Goal: Find specific page/section: Find specific page/section

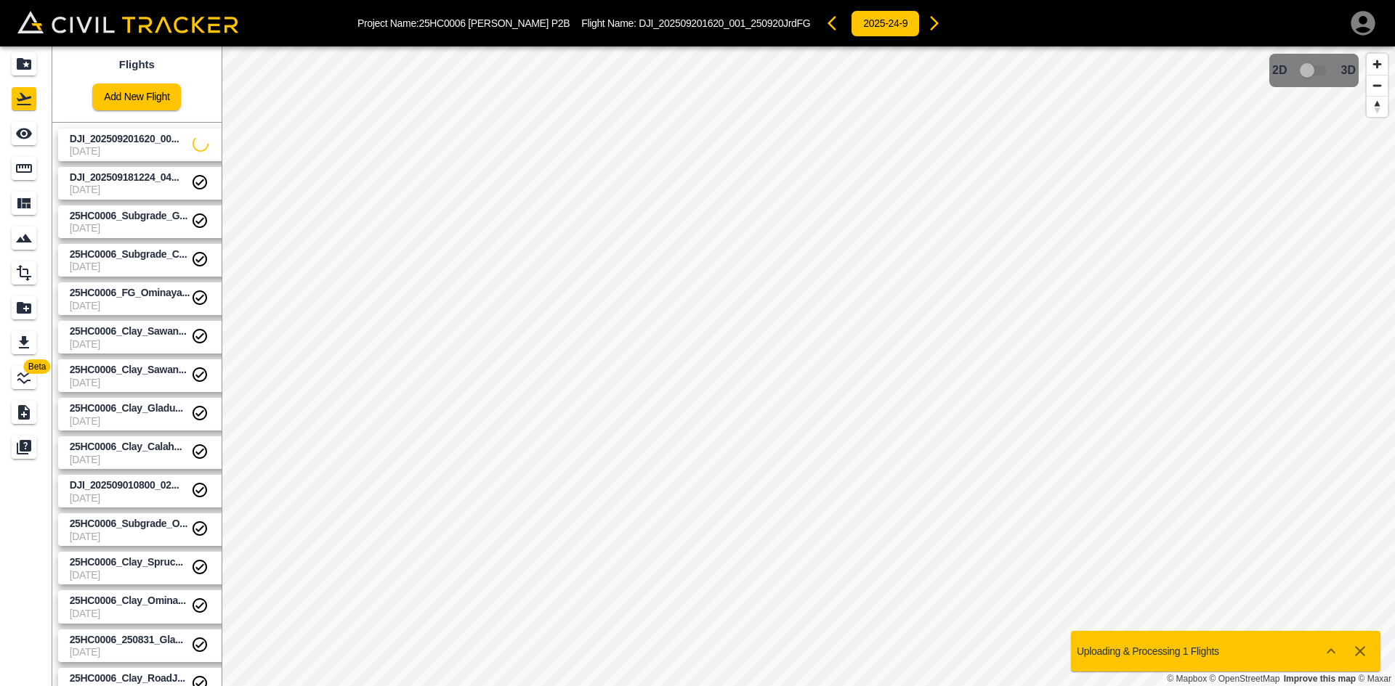
click at [1362, 22] on icon "button" at bounding box center [1362, 23] width 29 height 29
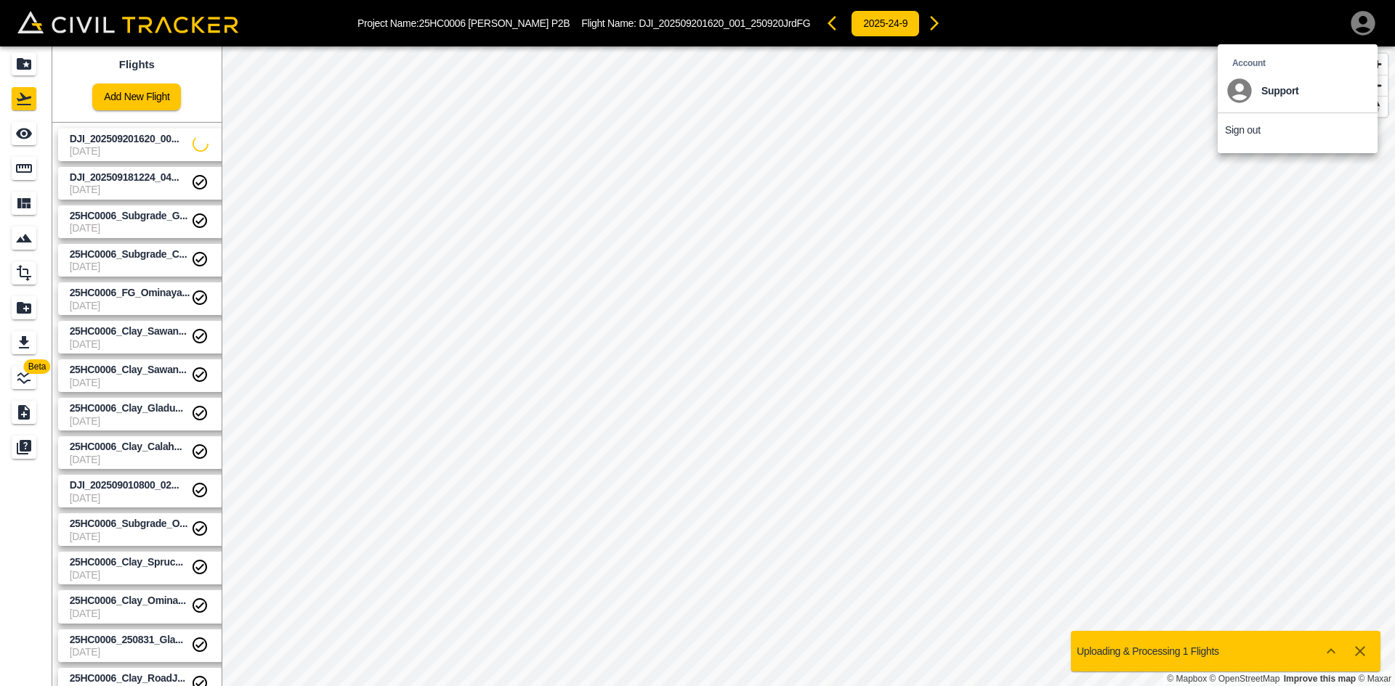
click at [20, 74] on div at bounding box center [697, 343] width 1395 height 686
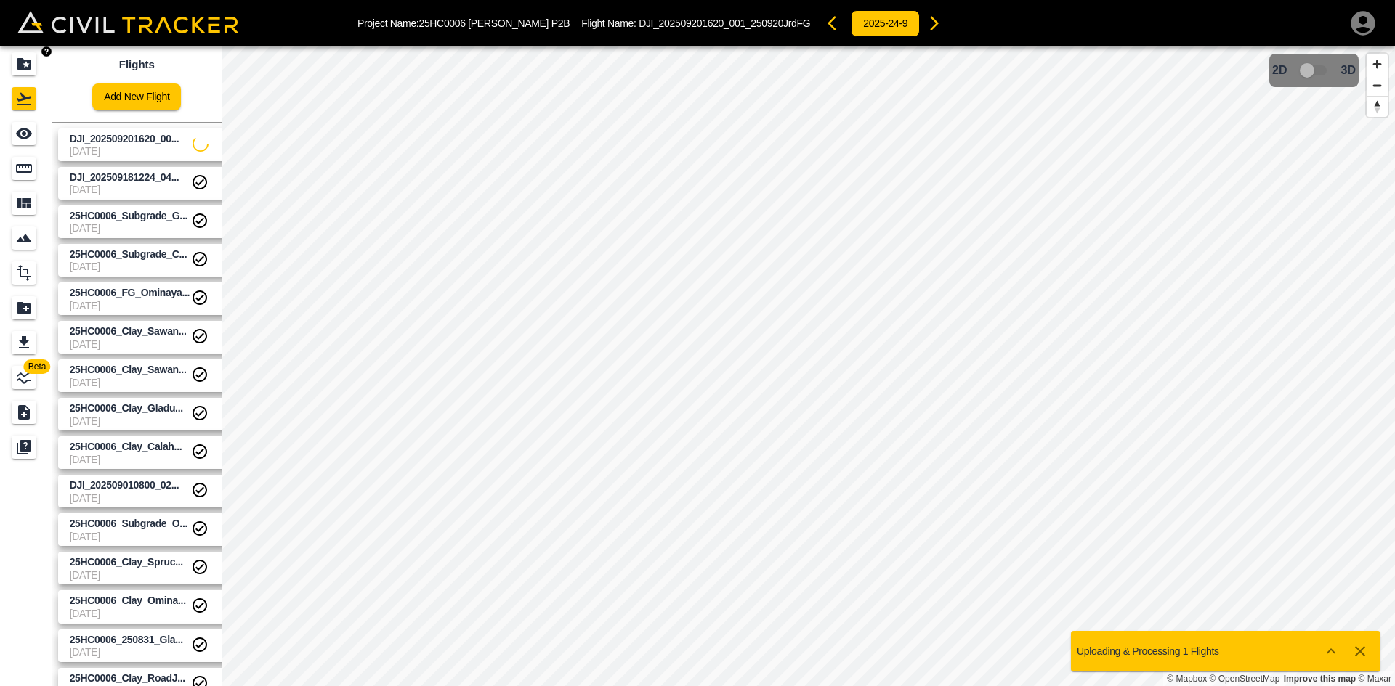
click at [17, 67] on icon "Projects" at bounding box center [24, 64] width 15 height 12
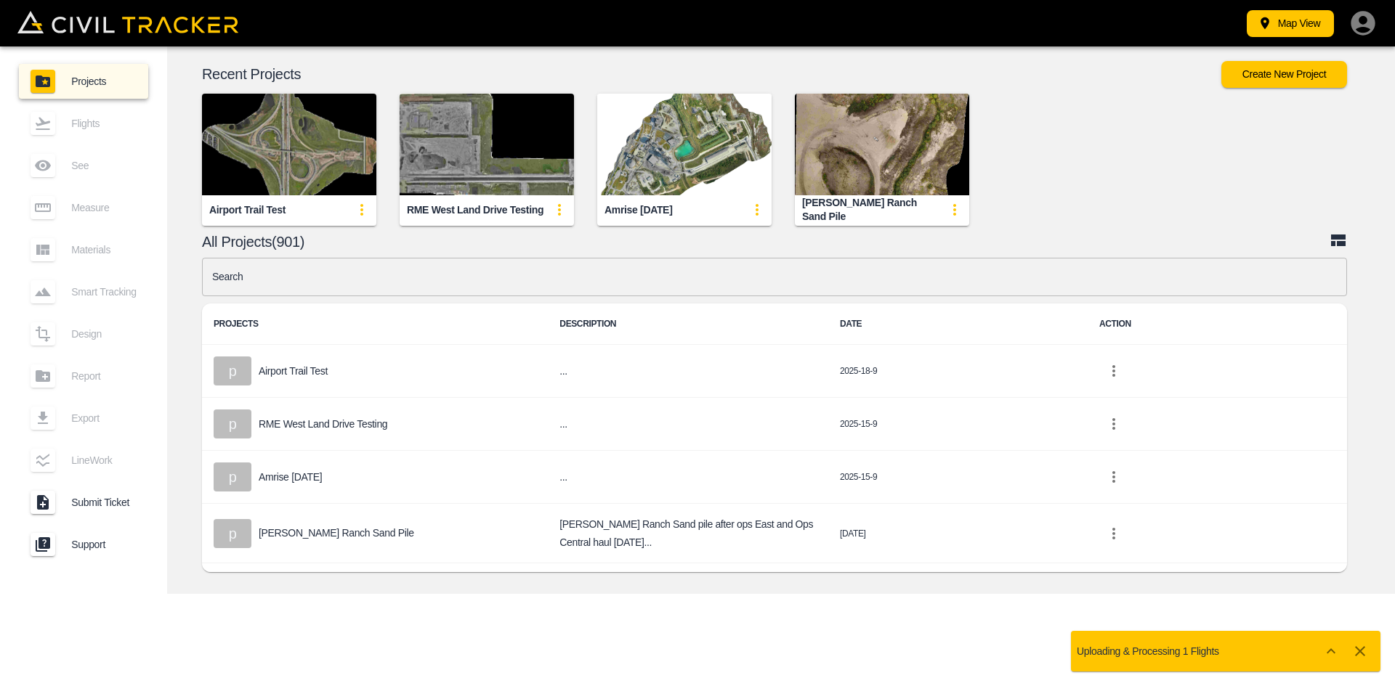
click at [394, 280] on input "text" at bounding box center [774, 277] width 1145 height 38
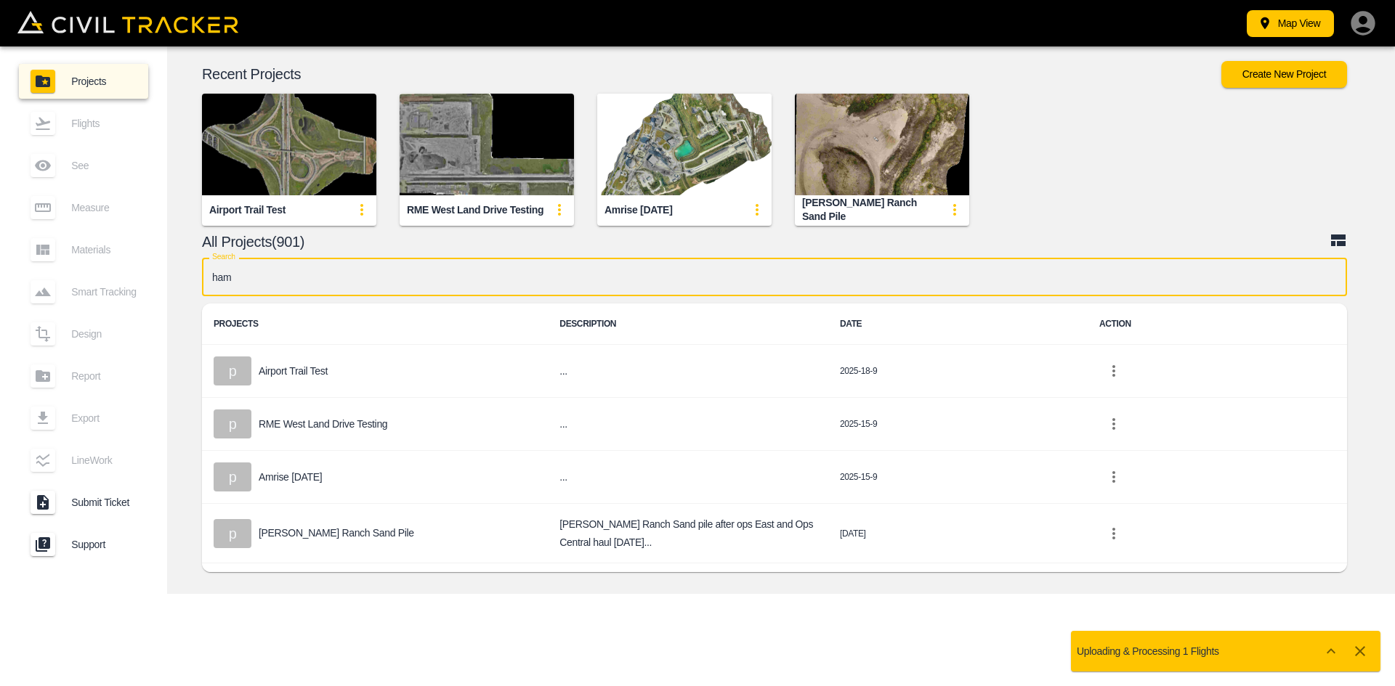
type input "[PERSON_NAME]"
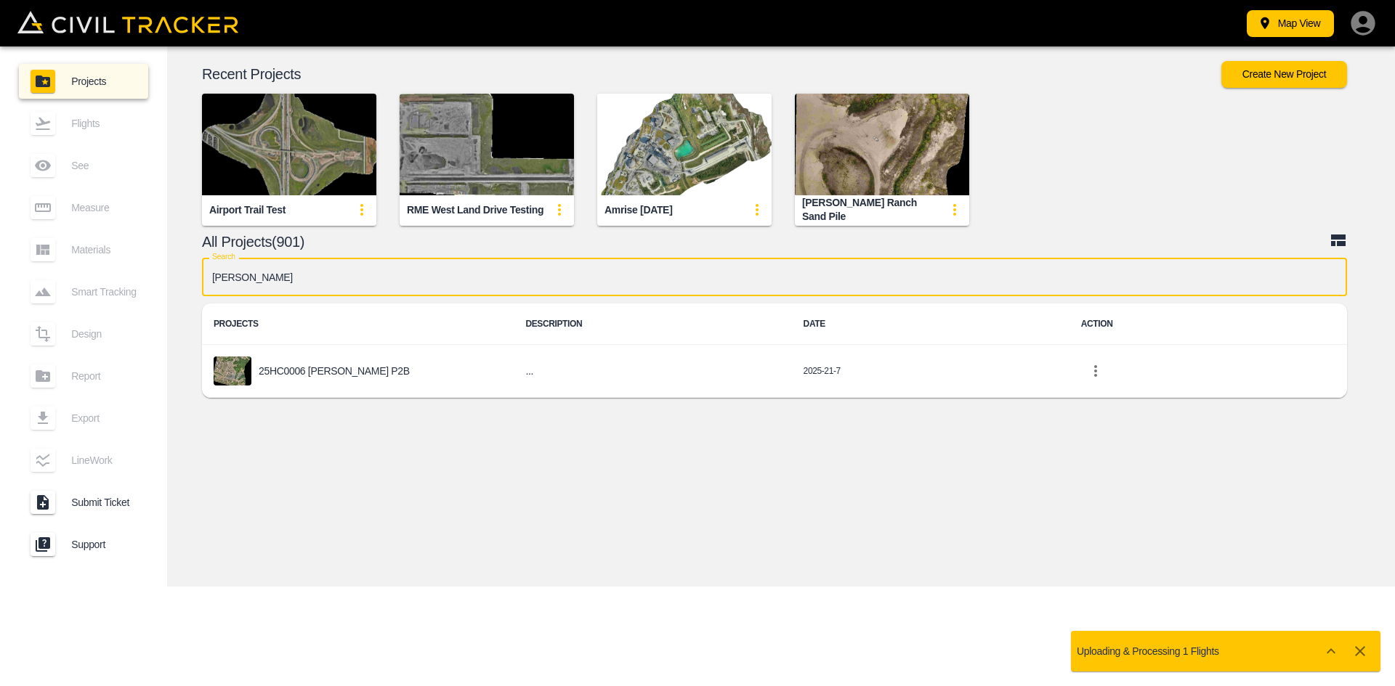
click at [296, 373] on p "25HC0006 [PERSON_NAME] P2B" at bounding box center [334, 371] width 151 height 12
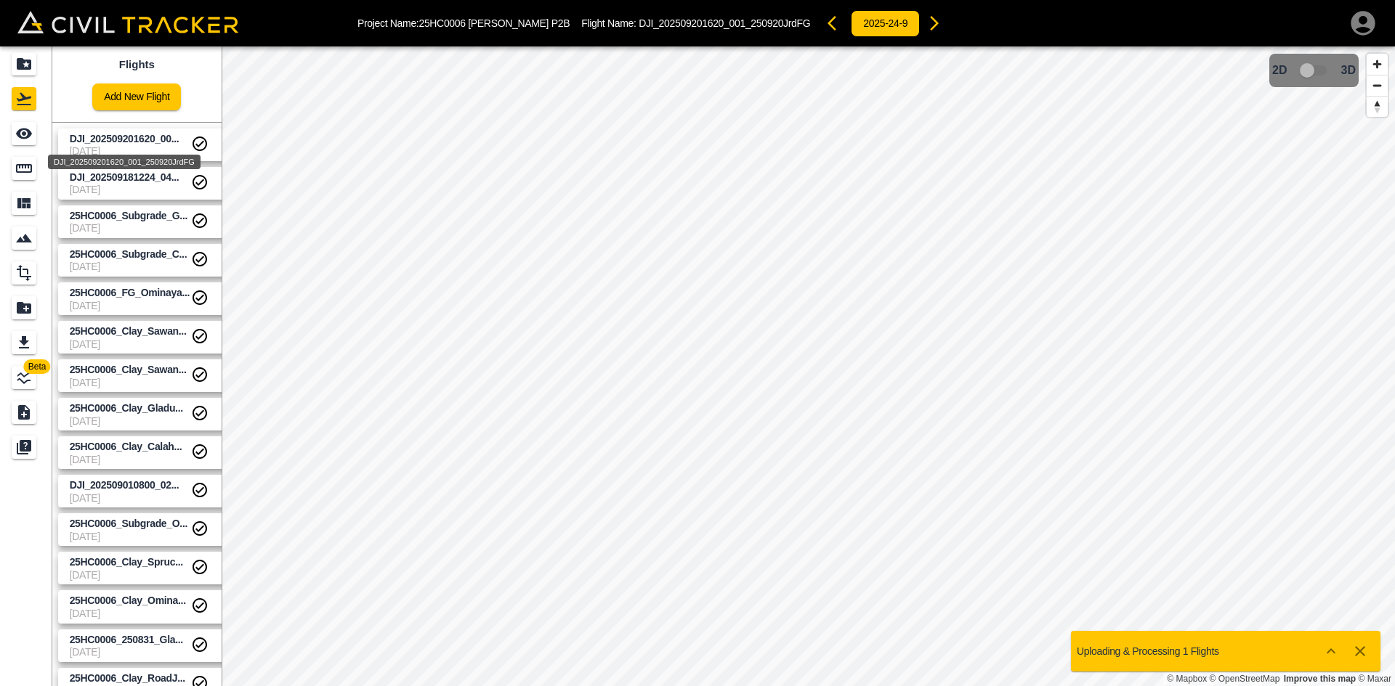
click at [121, 129] on link "DJI_202509201620_00... [DATE]" at bounding box center [146, 145] width 177 height 33
click at [165, 142] on span "DJI_202509201620_00..." at bounding box center [125, 139] width 110 height 12
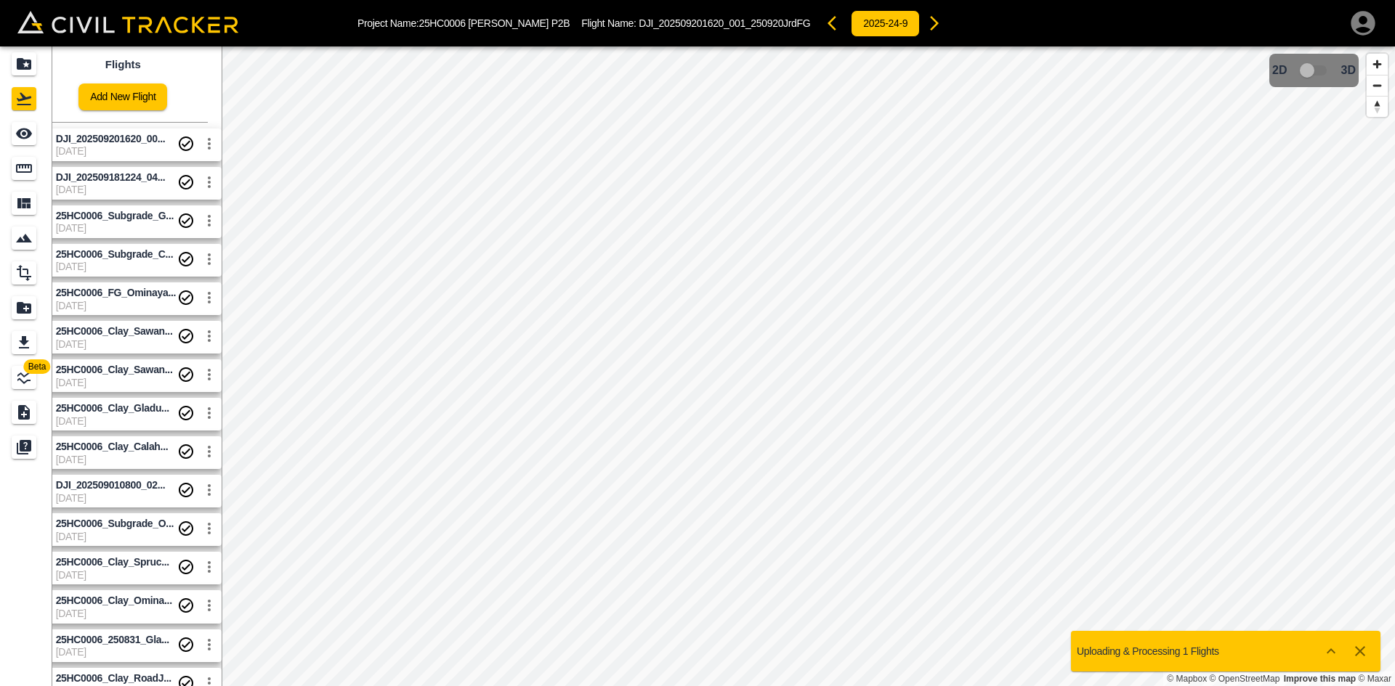
click at [317, 158] on div "Beta Flights Add New Flight DJI_202509201620_00... [DATE] DJI_202509181224_04..…" at bounding box center [697, 366] width 1395 height 640
click at [184, 97] on div "Flights Add New Flight" at bounding box center [122, 84] width 169 height 76
drag, startPoint x: 156, startPoint y: 147, endPoint x: 36, endPoint y: 142, distance: 120.0
click at [129, 149] on div "DJI_202509201620_001_250920JrdFG" at bounding box center [110, 158] width 155 height 26
drag, startPoint x: 123, startPoint y: 149, endPoint x: 73, endPoint y: 152, distance: 49.5
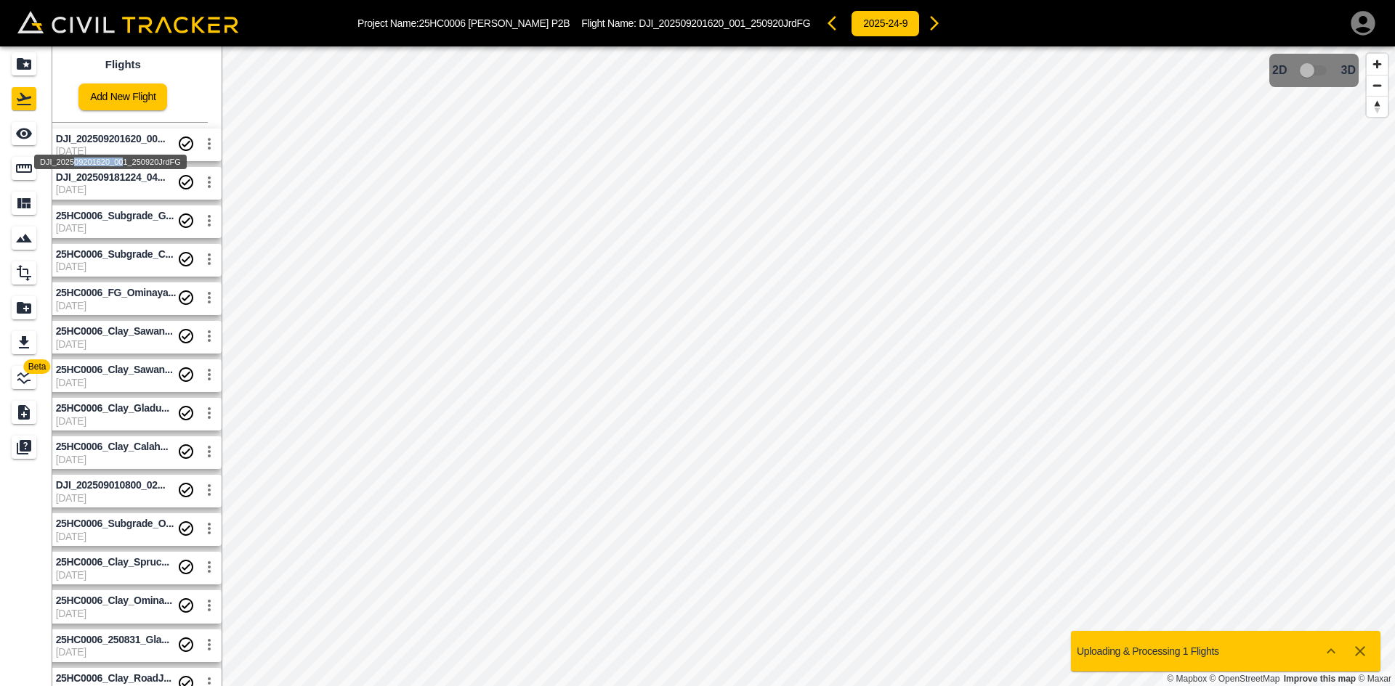
click at [73, 152] on div "DJI_202509201620_001_250920JrdFG" at bounding box center [110, 158] width 155 height 26
click at [140, 142] on span "DJI_202509201620_00..." at bounding box center [111, 139] width 110 height 12
drag, startPoint x: 146, startPoint y: 134, endPoint x: 182, endPoint y: 55, distance: 87.1
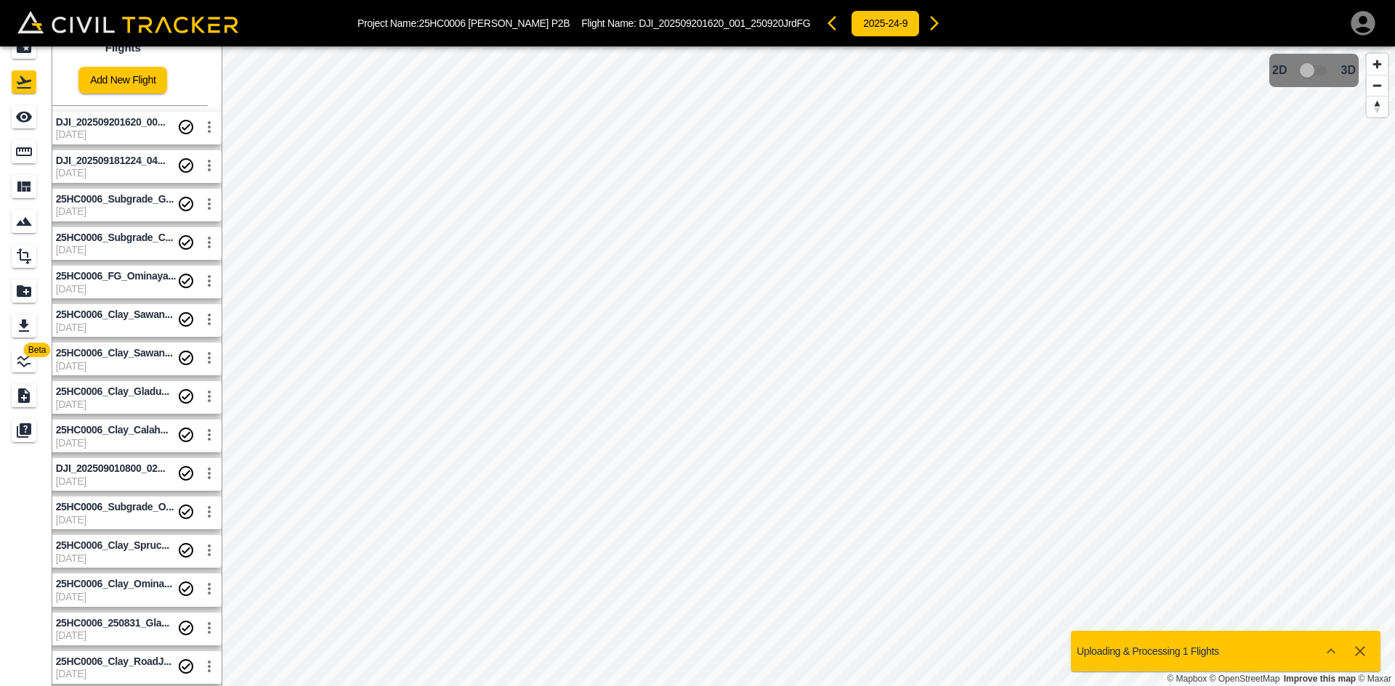
scroll to position [0, 0]
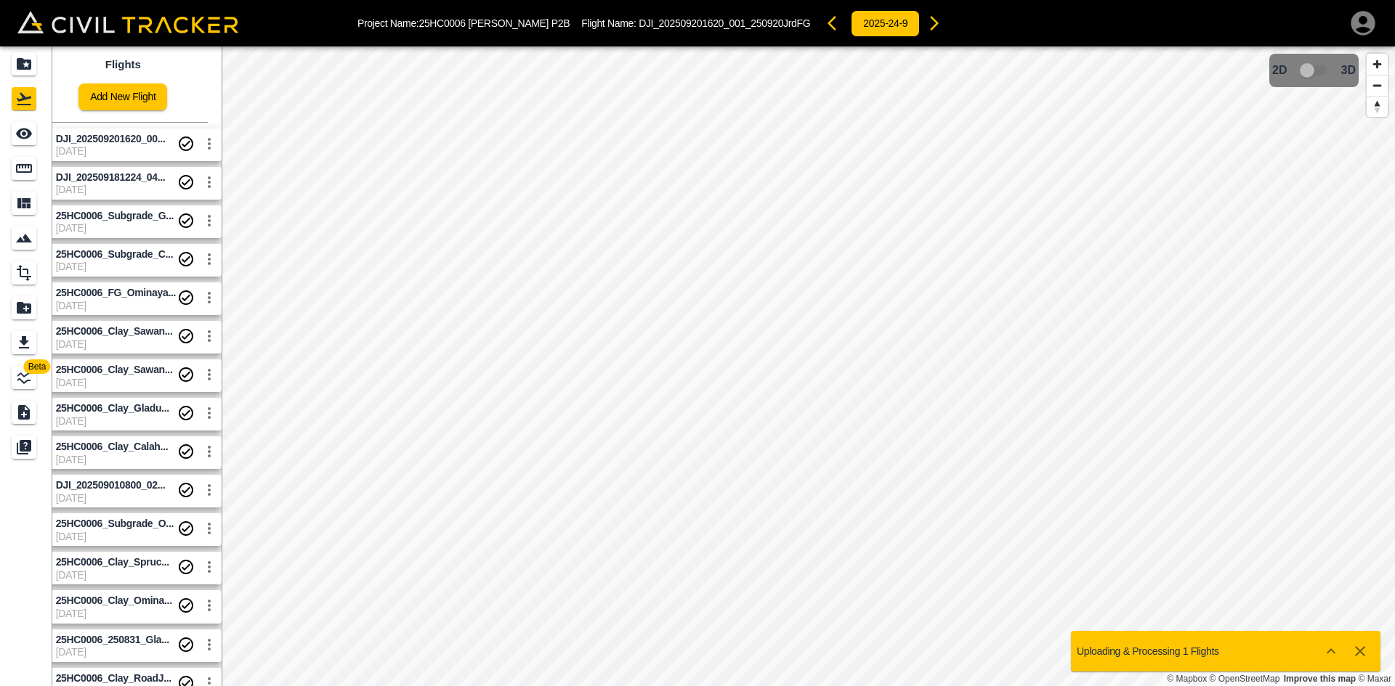
click at [133, 261] on span "25HC0006_Subgrade_C..." at bounding box center [116, 255] width 121 height 14
click at [129, 187] on span "[DATE]" at bounding box center [116, 190] width 121 height 12
click at [129, 208] on link "25HC0006_Subgrade_G... [DATE]" at bounding box center [132, 222] width 177 height 33
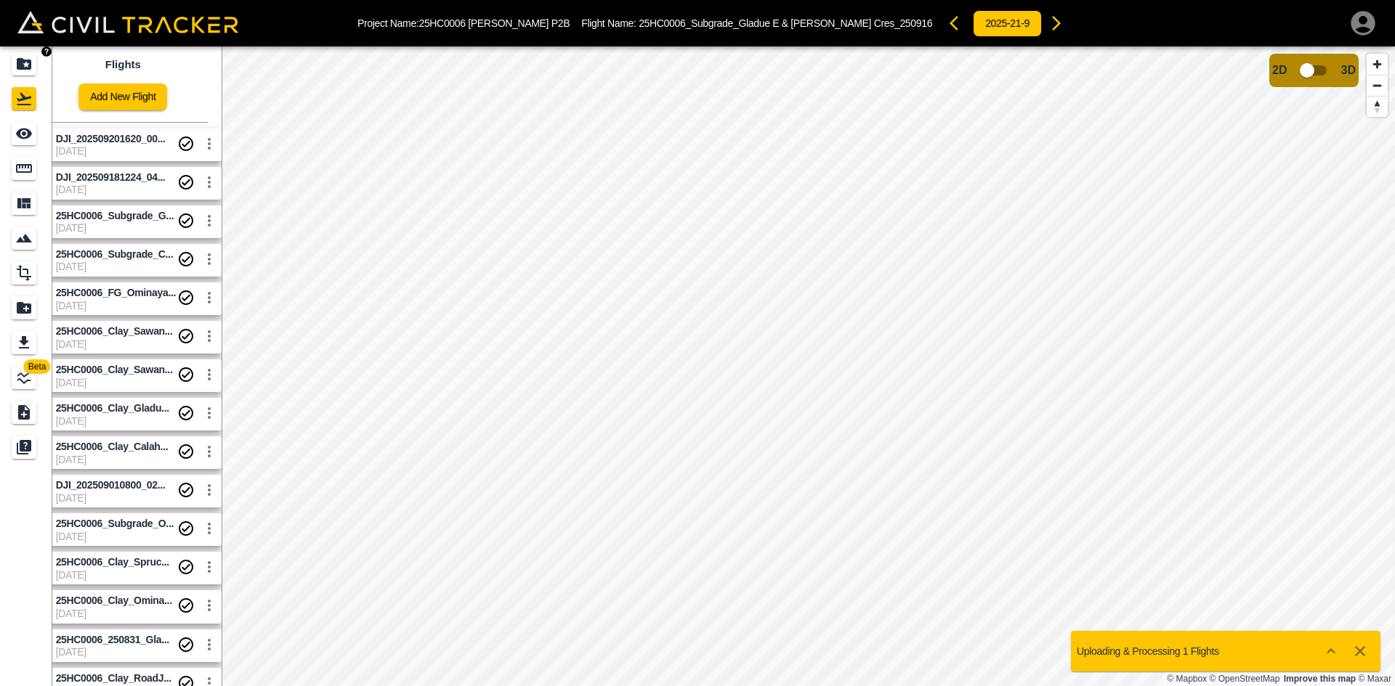
click at [11, 65] on link at bounding box center [26, 63] width 52 height 35
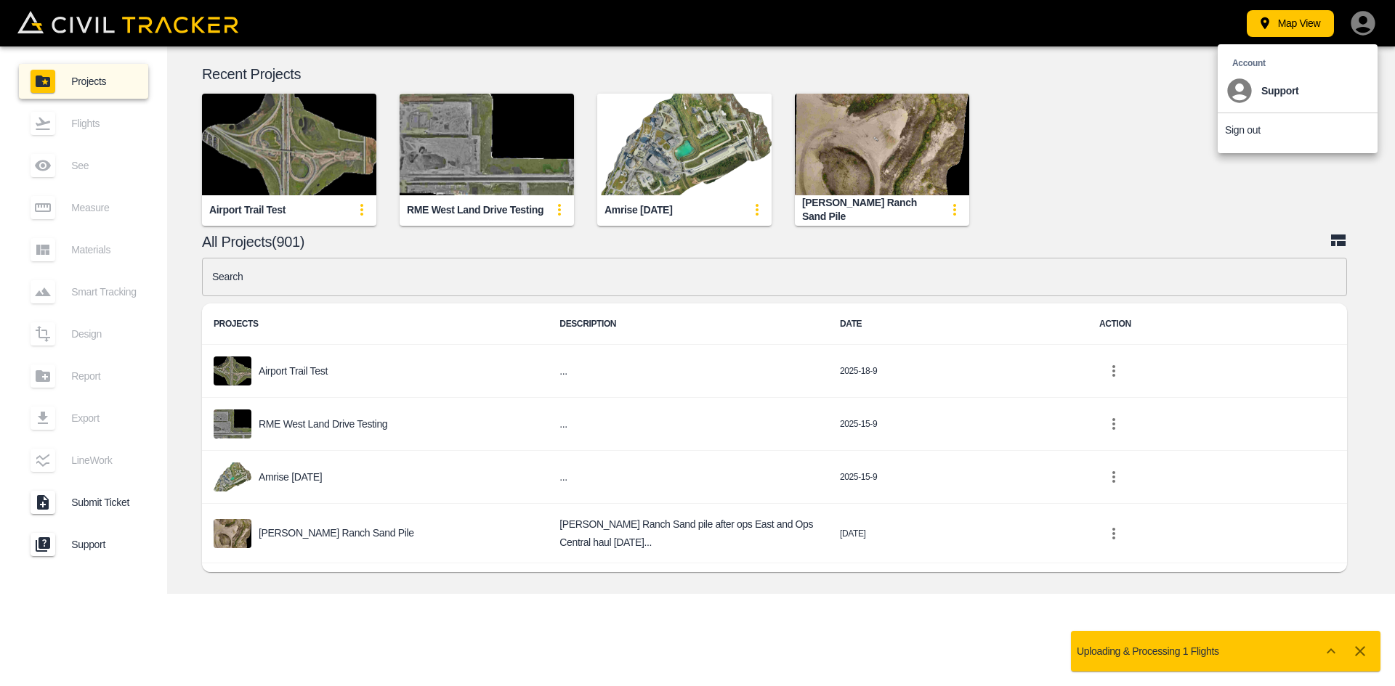
click at [1248, 127] on p "Sign out" at bounding box center [1243, 130] width 36 height 12
